Goal: Task Accomplishment & Management: Manage account settings

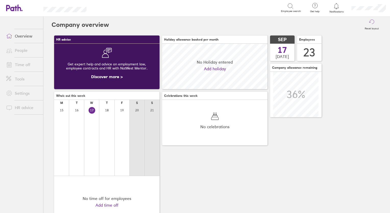
scroll to position [45, 105]
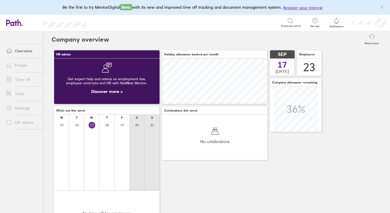
click at [16, 79] on link "Time off" at bounding box center [22, 79] width 41 height 10
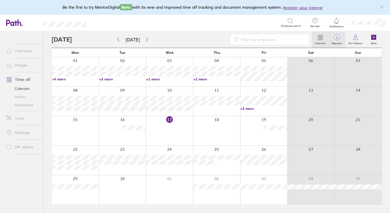
click at [337, 41] on label "Requests" at bounding box center [337, 42] width 17 height 5
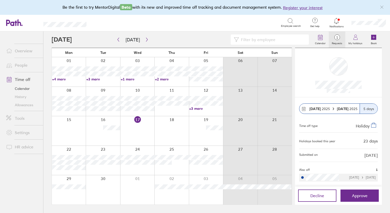
click at [22, 67] on link "People" at bounding box center [22, 65] width 41 height 10
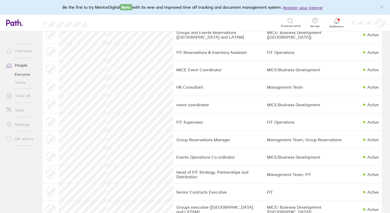
scroll to position [157, 0]
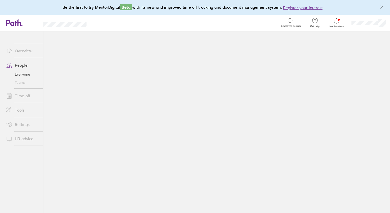
click at [100, 123] on main at bounding box center [216, 122] width 347 height 182
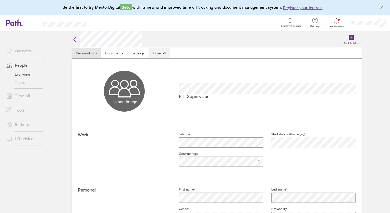
click at [158, 53] on link "Time off" at bounding box center [159, 53] width 21 height 10
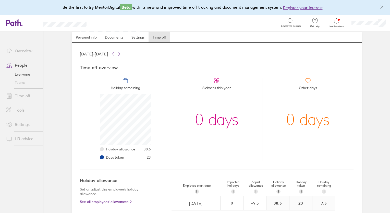
scroll to position [15, 0]
click at [16, 96] on link "Time off" at bounding box center [22, 96] width 41 height 10
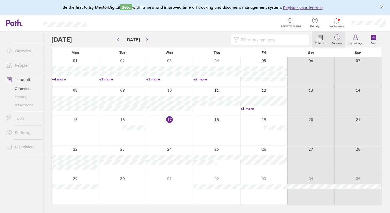
click at [340, 39] on span "1" at bounding box center [337, 38] width 17 height 4
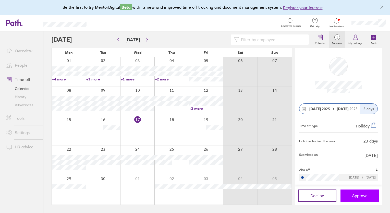
click at [358, 194] on span "Approve" at bounding box center [360, 195] width 16 height 5
